Goal: Task Accomplishment & Management: Manage account settings

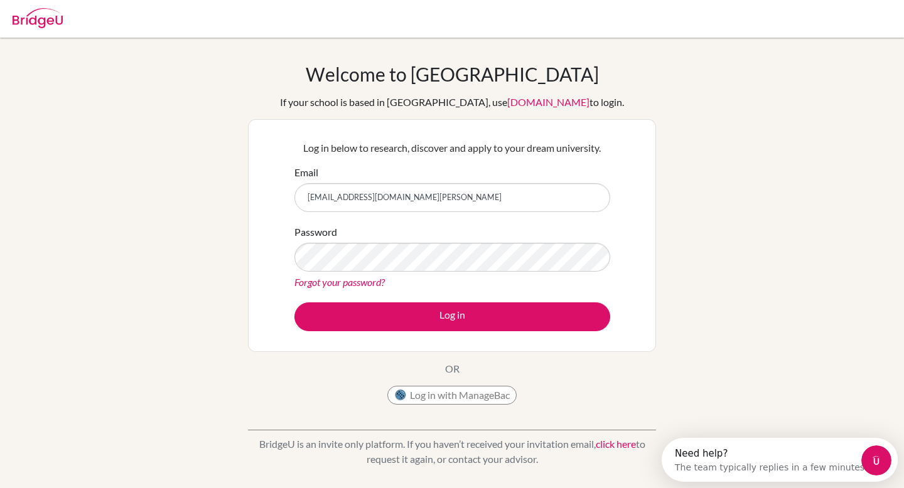
type input "[EMAIL_ADDRESS][DOMAIN_NAME][PERSON_NAME]"
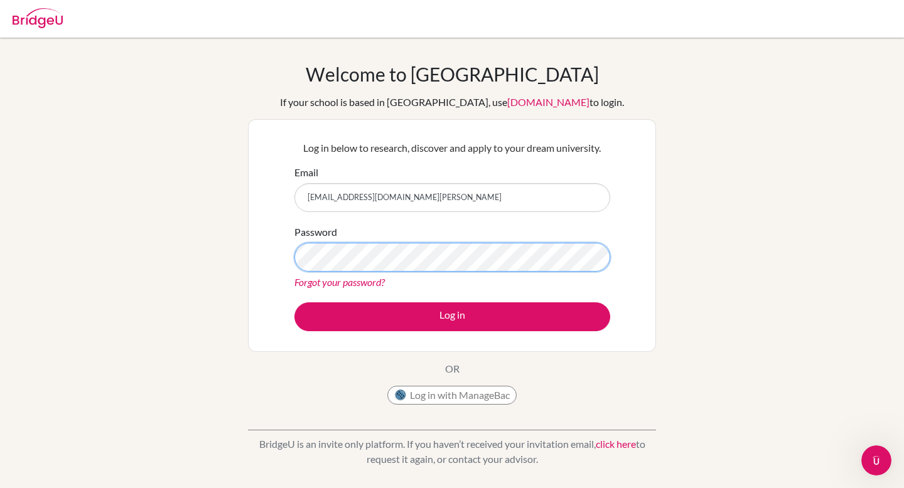
click at [294, 303] on button "Log in" at bounding box center [452, 317] width 316 height 29
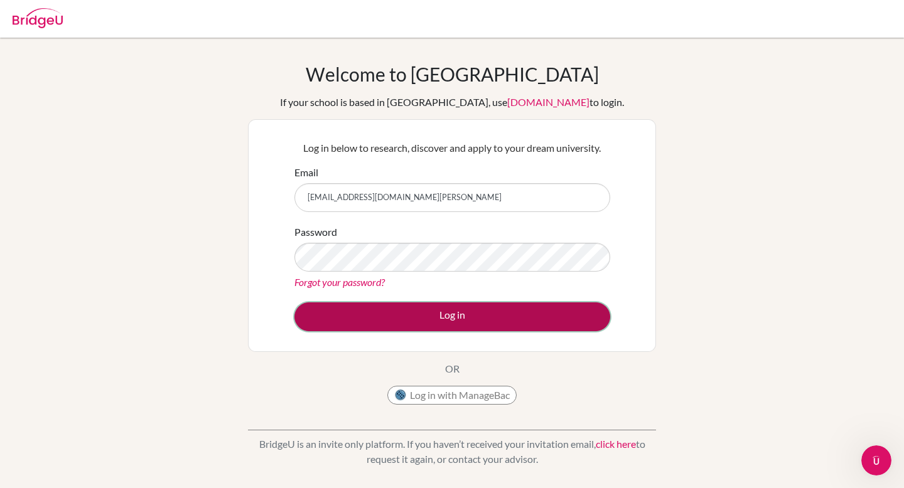
click at [428, 315] on button "Log in" at bounding box center [452, 317] width 316 height 29
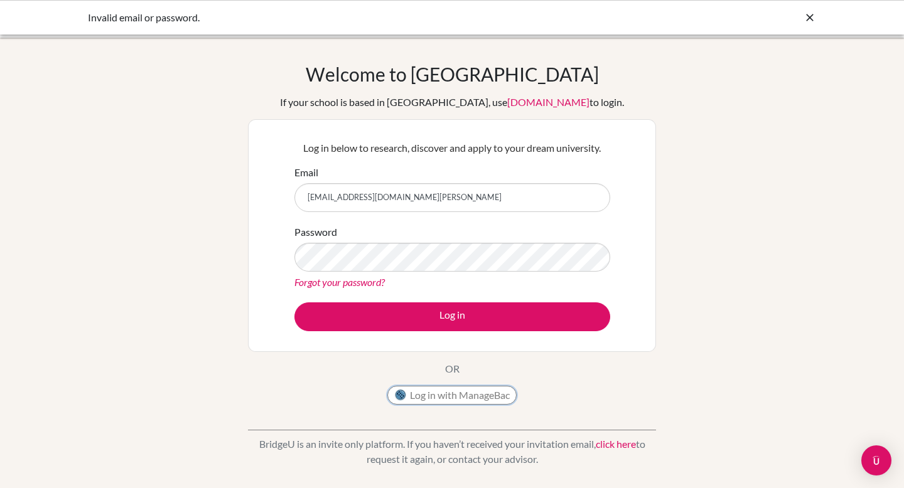
click at [450, 396] on button "Log in with ManageBac" at bounding box center [451, 395] width 129 height 19
